Goal: Task Accomplishment & Management: Complete application form

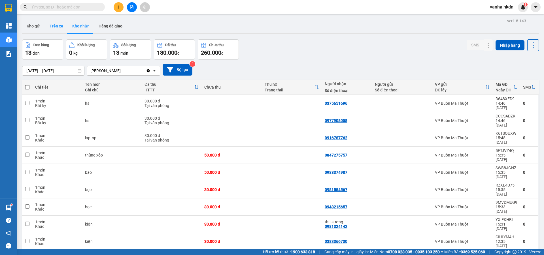
click at [59, 25] on button "Trên xe" at bounding box center [56, 26] width 23 height 14
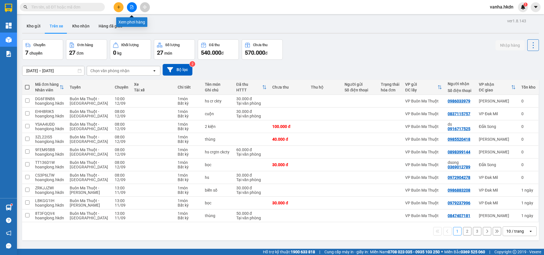
click at [133, 7] on icon "file-add" at bounding box center [132, 7] width 4 height 4
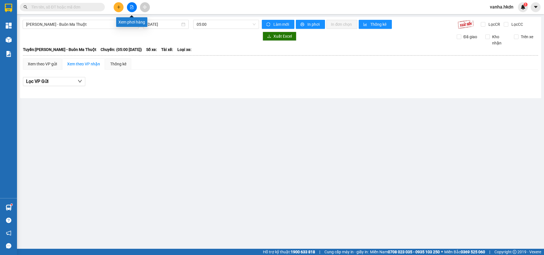
click at [132, 10] on button at bounding box center [132, 7] width 10 height 10
click at [132, 7] on icon "file-add" at bounding box center [131, 7] width 3 height 4
click at [173, 24] on input "[DATE]" at bounding box center [163, 24] width 34 height 6
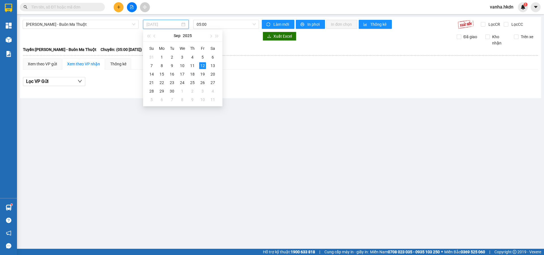
type input "[DATE]"
click at [105, 25] on span "[PERSON_NAME] - Buôn Ma Thuột" at bounding box center [80, 24] width 109 height 8
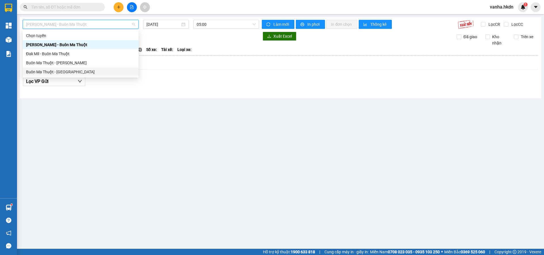
click at [74, 74] on div "Buôn Ma Thuột - [GEOGRAPHIC_DATA]" at bounding box center [80, 72] width 109 height 6
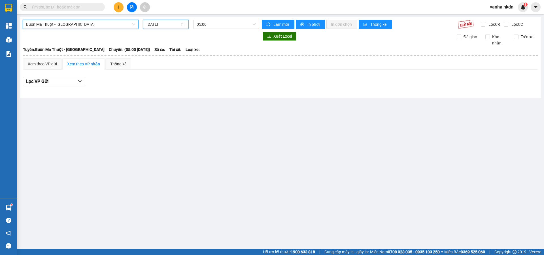
click at [168, 25] on input "[DATE]" at bounding box center [163, 24] width 34 height 6
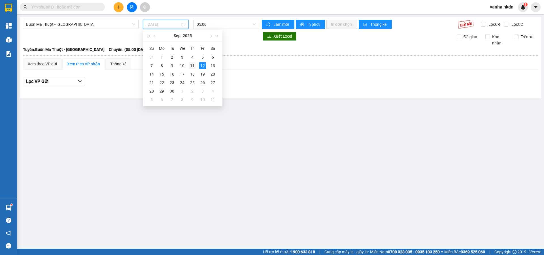
click at [194, 65] on div "11" at bounding box center [192, 65] width 7 height 7
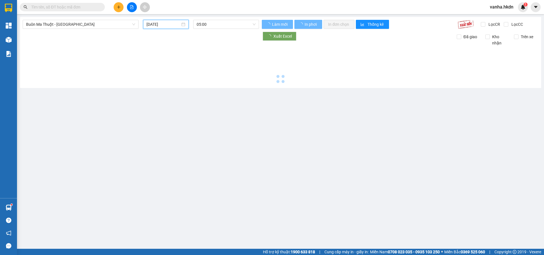
type input "[DATE]"
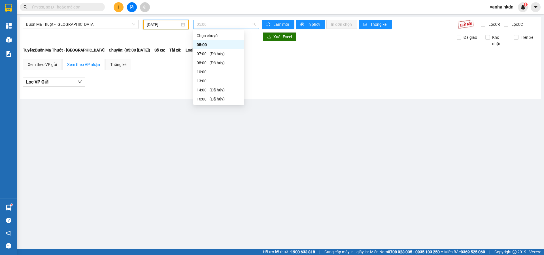
click at [223, 23] on span "05:00" at bounding box center [225, 24] width 59 height 8
click at [204, 100] on div "17:00" at bounding box center [218, 99] width 44 height 6
click at [217, 26] on span "17:00" at bounding box center [225, 24] width 59 height 8
click at [205, 89] on div "16:05 (TC)" at bounding box center [218, 90] width 44 height 6
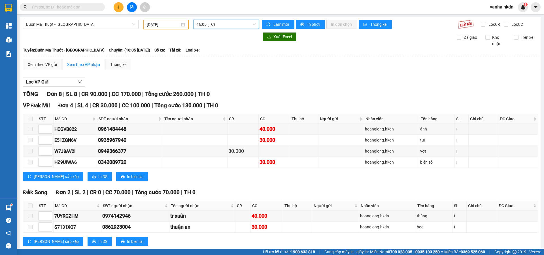
scroll to position [78, 0]
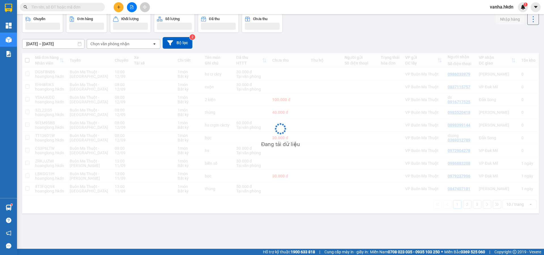
scroll to position [26, 0]
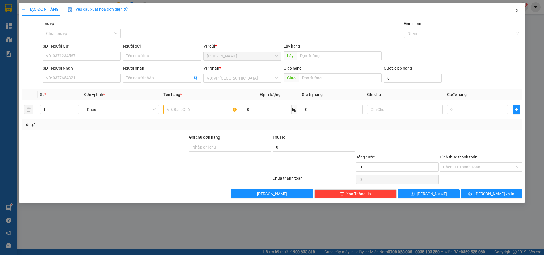
click at [517, 11] on icon "close" at bounding box center [516, 10] width 3 height 3
click at [517, 10] on icon "close" at bounding box center [516, 10] width 5 height 5
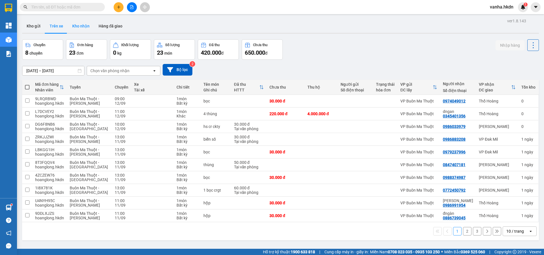
click at [80, 26] on button "Kho nhận" at bounding box center [81, 26] width 26 height 14
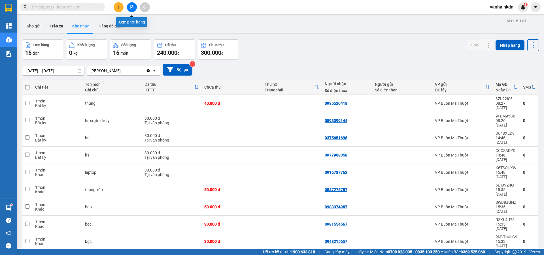
click at [131, 10] on button at bounding box center [132, 7] width 10 height 10
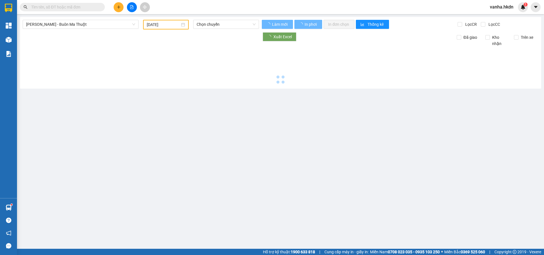
type input "[DATE]"
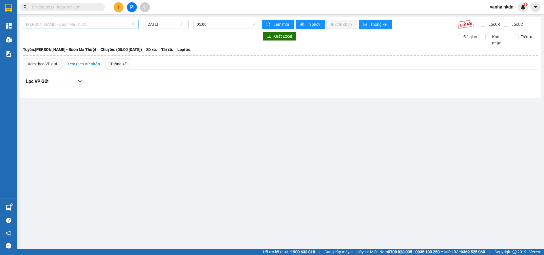
click at [106, 22] on span "[PERSON_NAME] - Buôn Ma Thuột" at bounding box center [80, 24] width 109 height 8
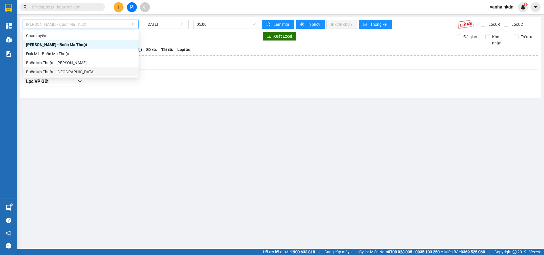
click at [56, 72] on div "Buôn Ma Thuột - [GEOGRAPHIC_DATA]" at bounding box center [80, 72] width 109 height 6
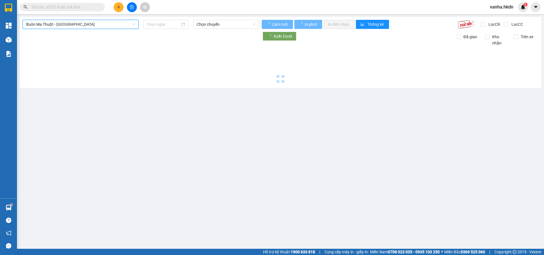
type input "[DATE]"
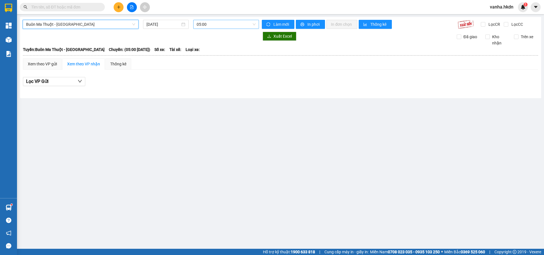
click at [218, 25] on span "05:00" at bounding box center [225, 24] width 59 height 8
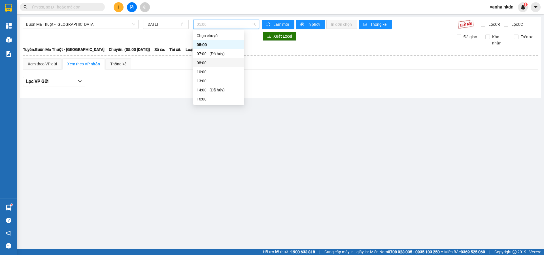
click at [203, 63] on div "08:00" at bounding box center [218, 63] width 44 height 6
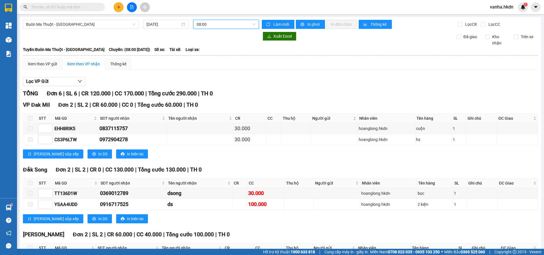
scroll to position [55, 0]
